Goal: Task Accomplishment & Management: Manage account settings

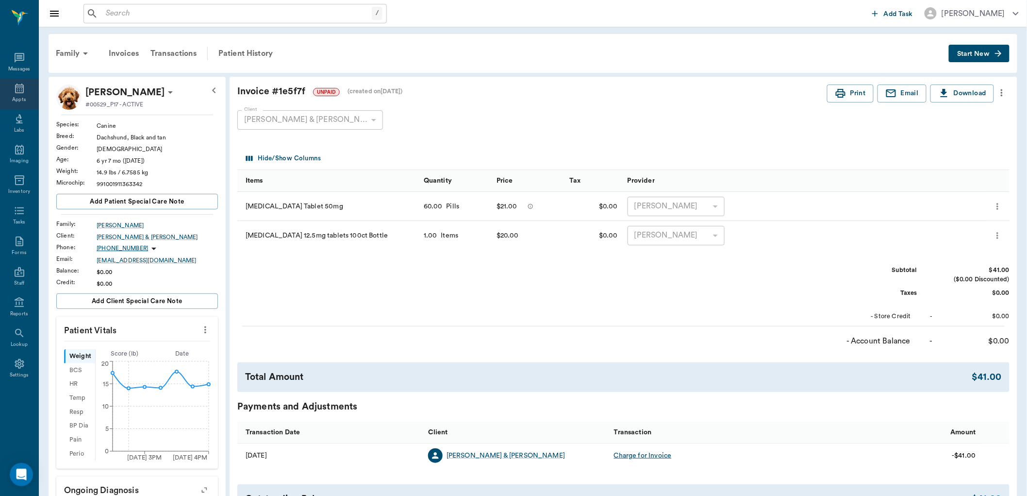
click at [29, 92] on div "Appts" at bounding box center [19, 94] width 38 height 31
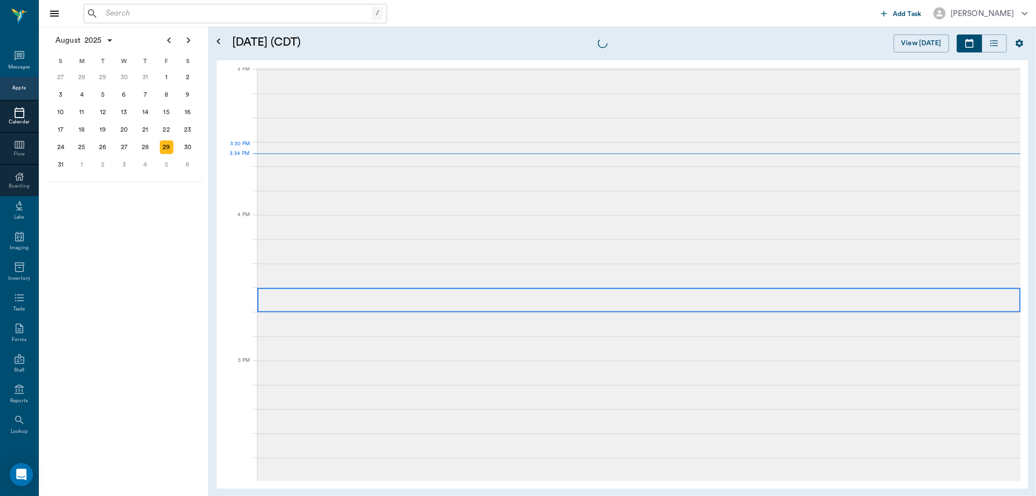
scroll to position [1020, 0]
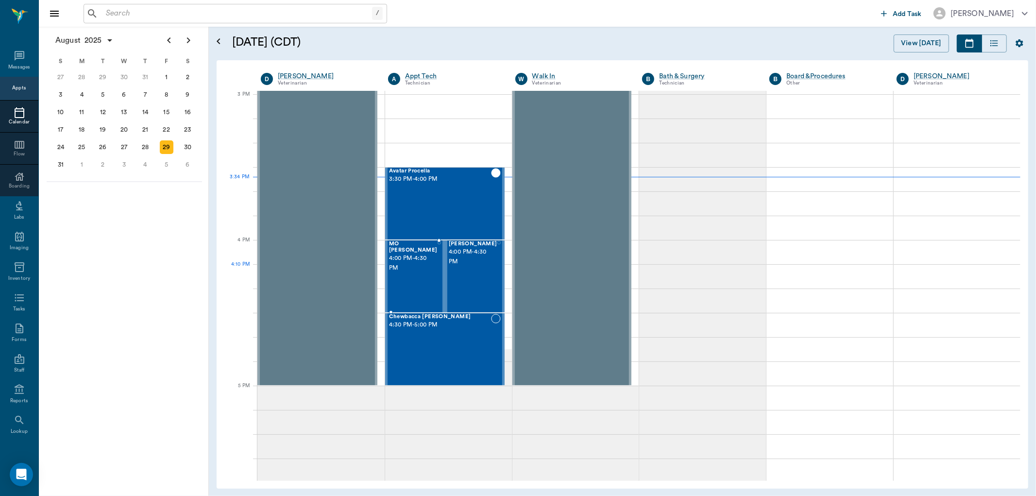
click at [408, 288] on div "MO [PERSON_NAME] 4:00 PM - 4:30 PM" at bounding box center [413, 276] width 49 height 71
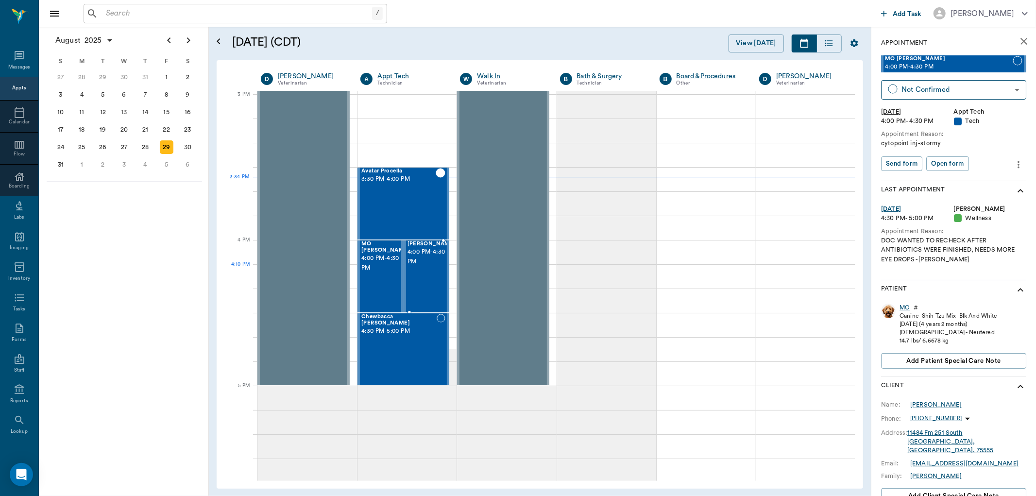
click at [428, 267] on span "4:00 PM - 4:30 PM" at bounding box center [431, 256] width 49 height 19
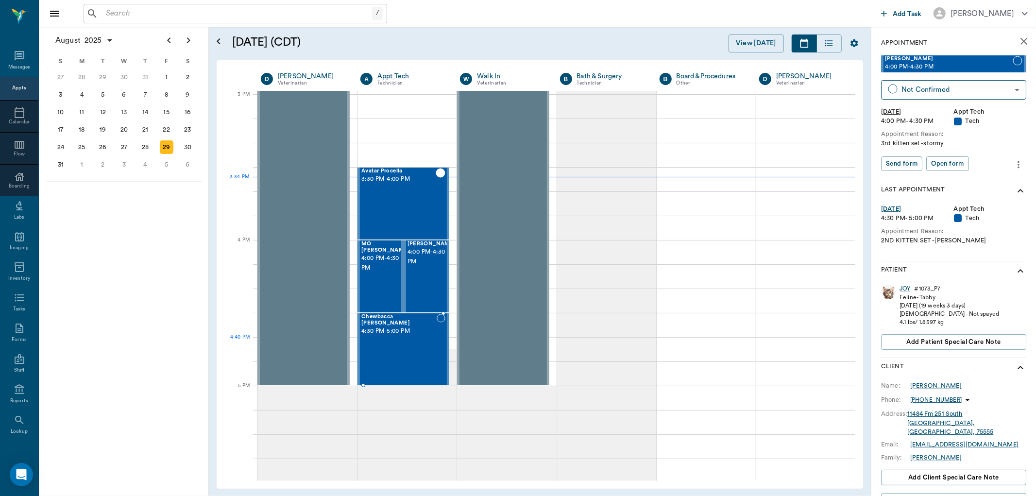
click at [401, 348] on div "Chewbacca Wadkins 4:30 PM - 5:00 PM" at bounding box center [398, 349] width 75 height 71
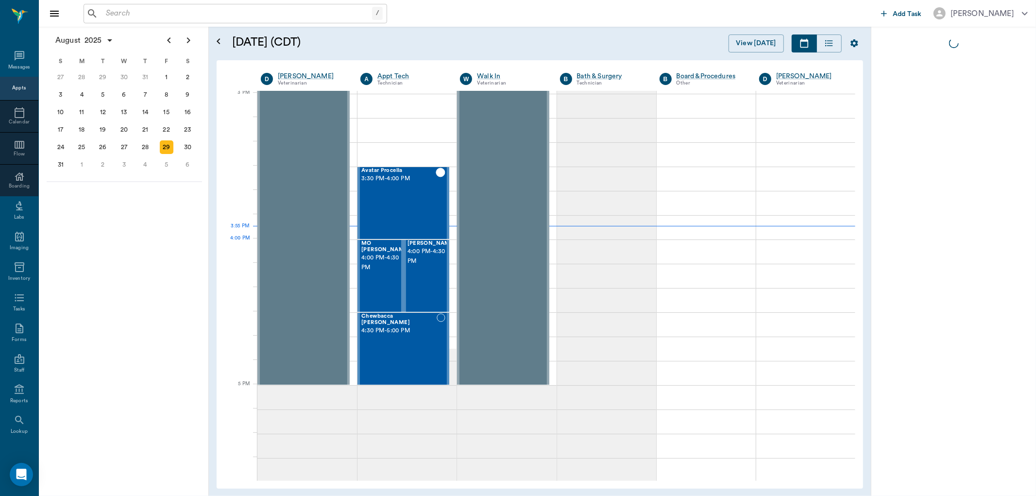
scroll to position [1020, 0]
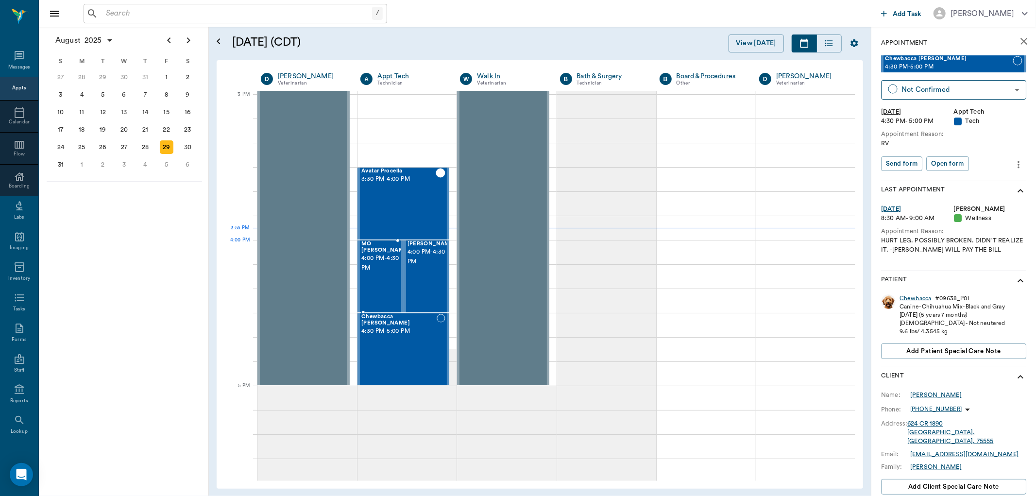
click at [382, 261] on span "4:00 PM - 4:30 PM" at bounding box center [385, 262] width 49 height 19
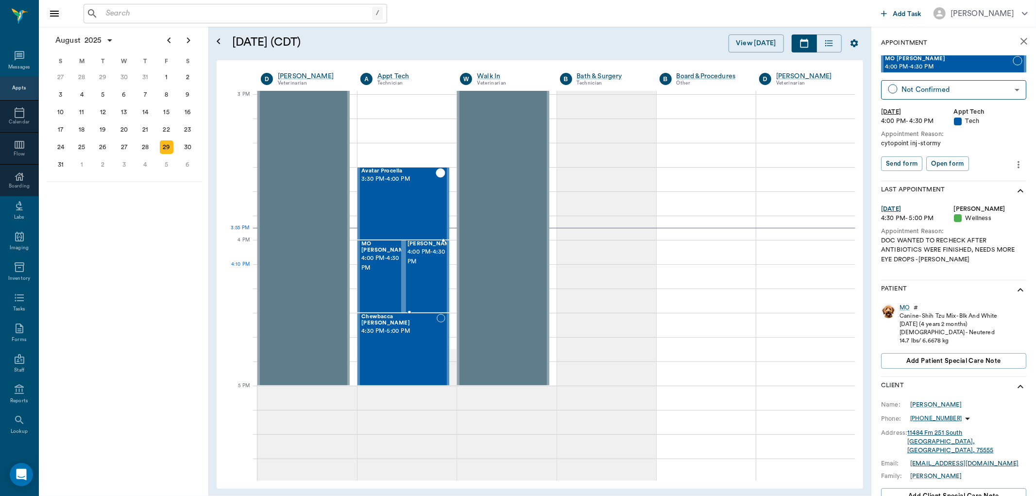
click at [413, 267] on span "4:00 PM - 4:30 PM" at bounding box center [431, 256] width 49 height 19
